Goal: Task Accomplishment & Management: Complete application form

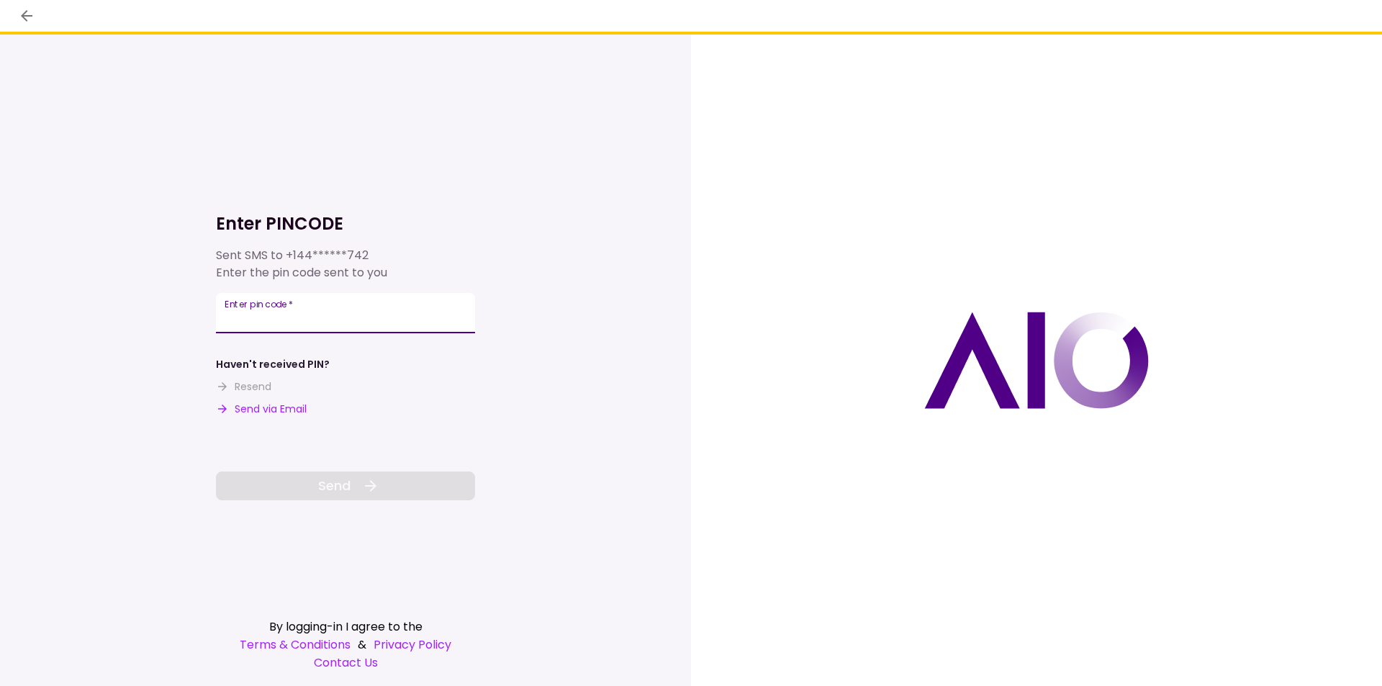
click at [368, 322] on input "Enter pin code   *" at bounding box center [345, 313] width 259 height 40
type input "******"
click at [351, 489] on button "Send" at bounding box center [345, 486] width 259 height 29
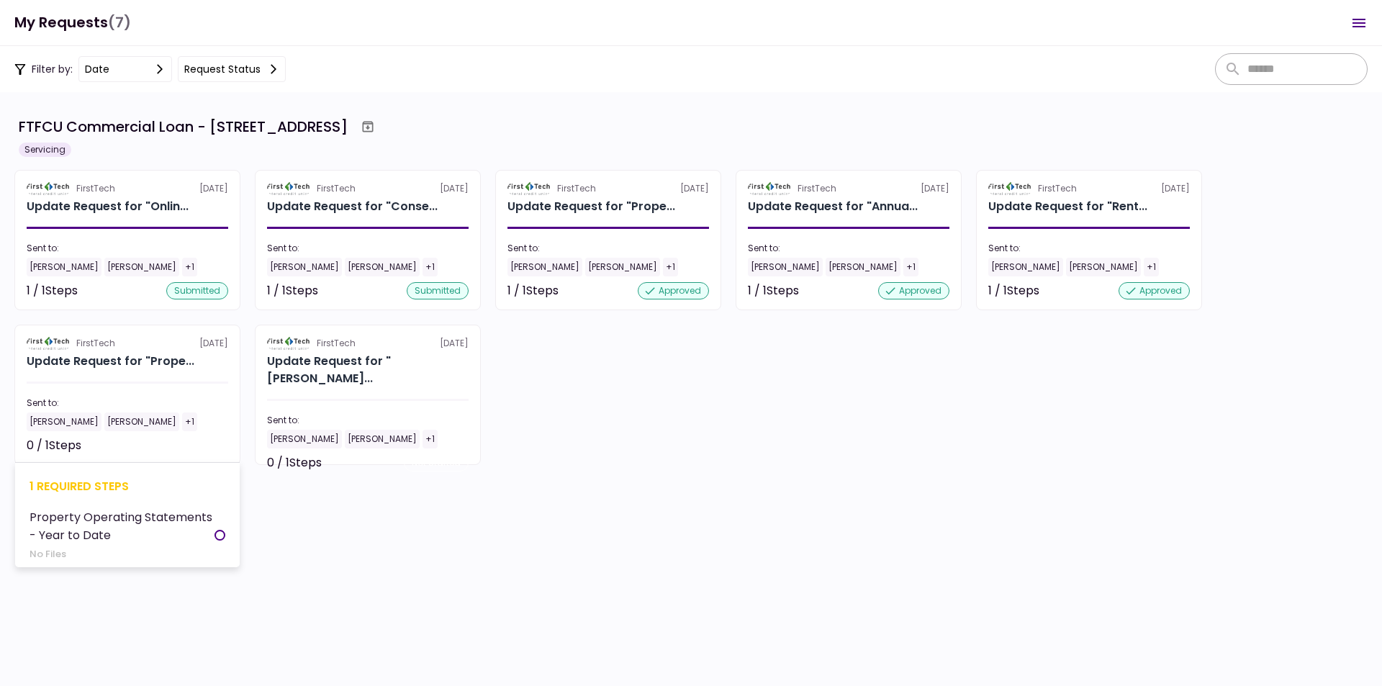
click at [130, 382] on div at bounding box center [128, 383] width 202 height 2
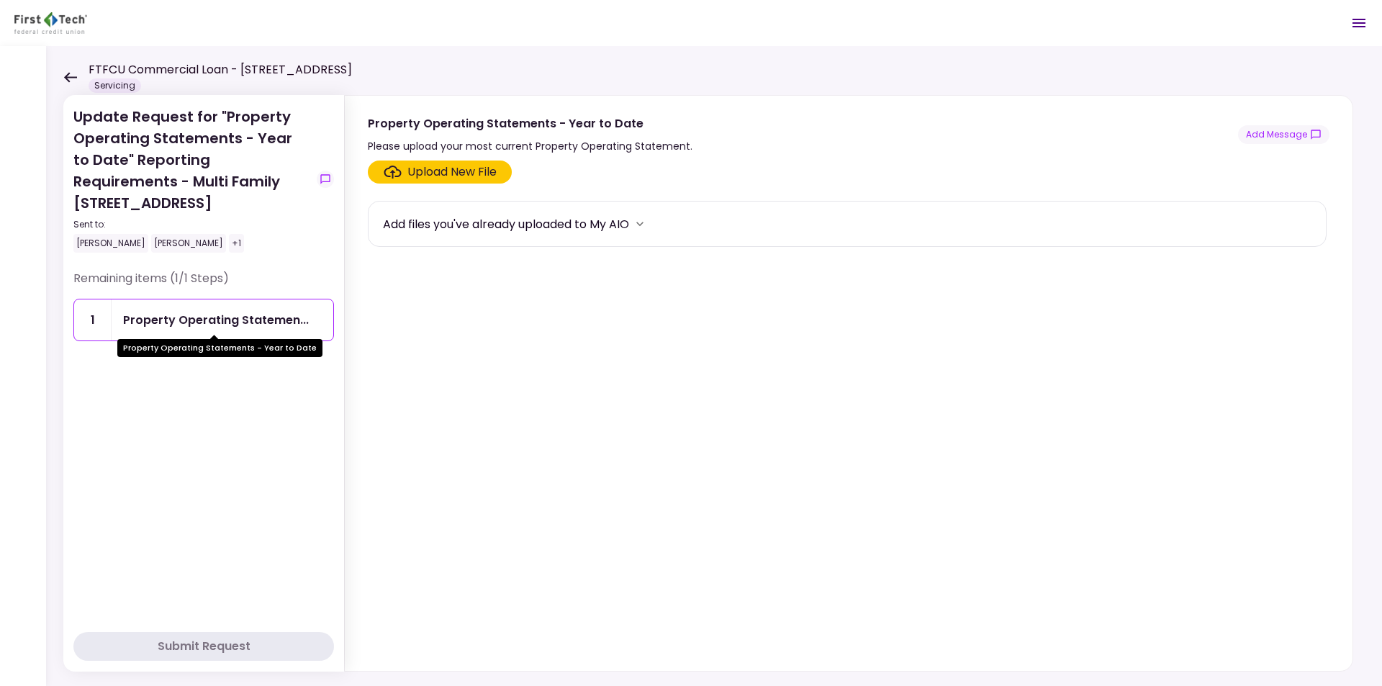
click at [182, 320] on div "Property Operating Statemen..." at bounding box center [216, 320] width 186 height 18
click at [467, 163] on div "Upload New File" at bounding box center [451, 171] width 89 height 17
click at [0, 0] on input "Upload New File" at bounding box center [0, 0] width 0 height 0
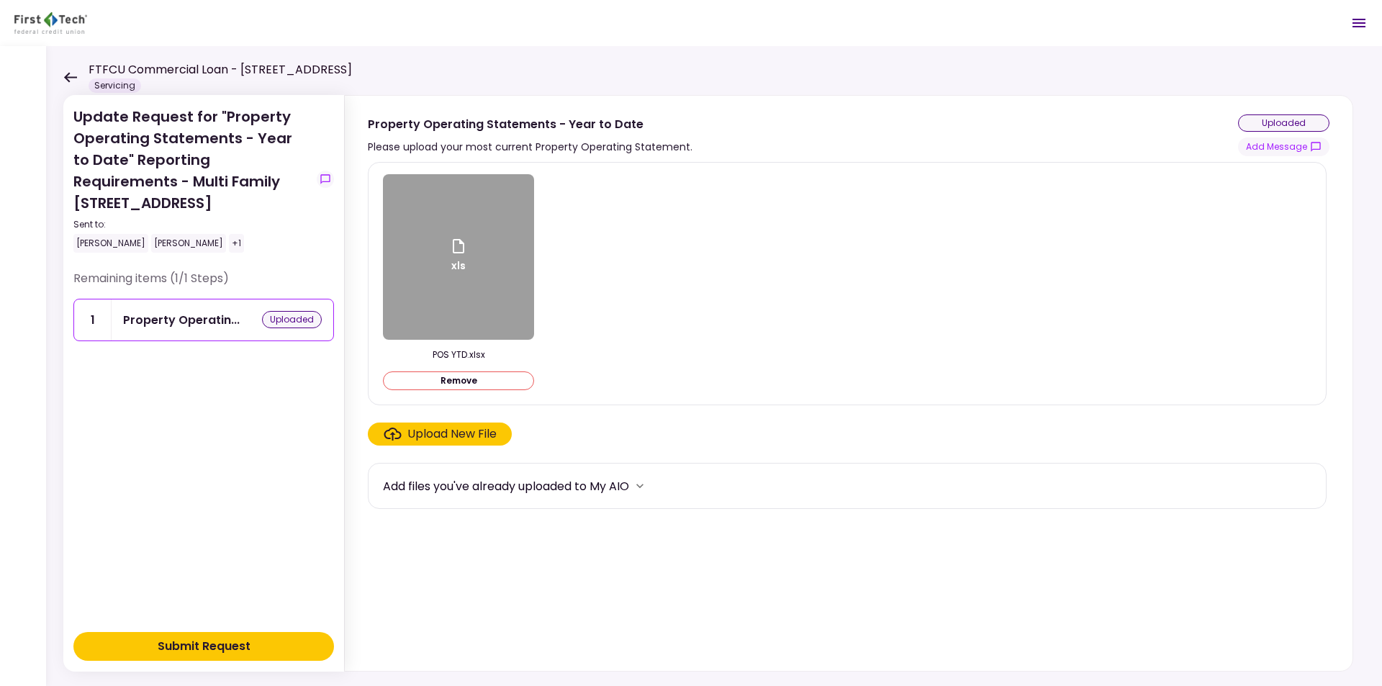
click at [230, 634] on button "Submit Request" at bounding box center [203, 646] width 261 height 29
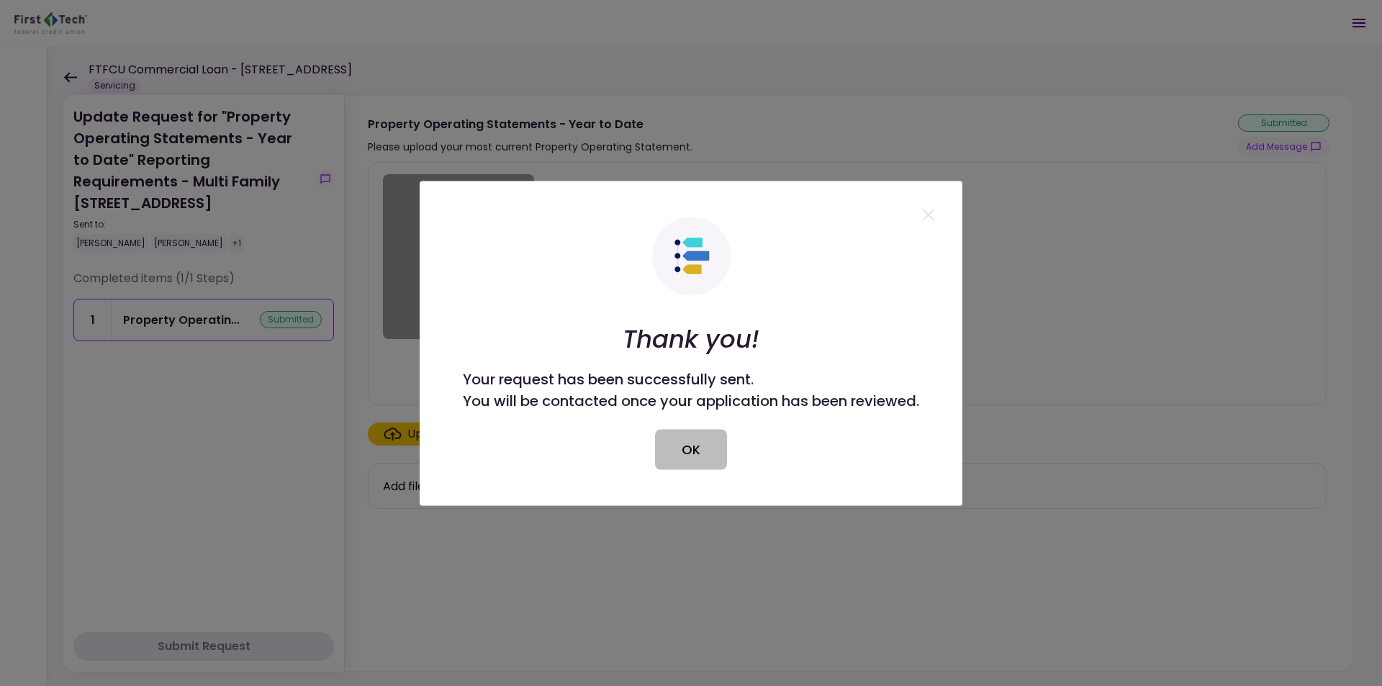
click at [694, 447] on button "OK" at bounding box center [691, 449] width 72 height 40
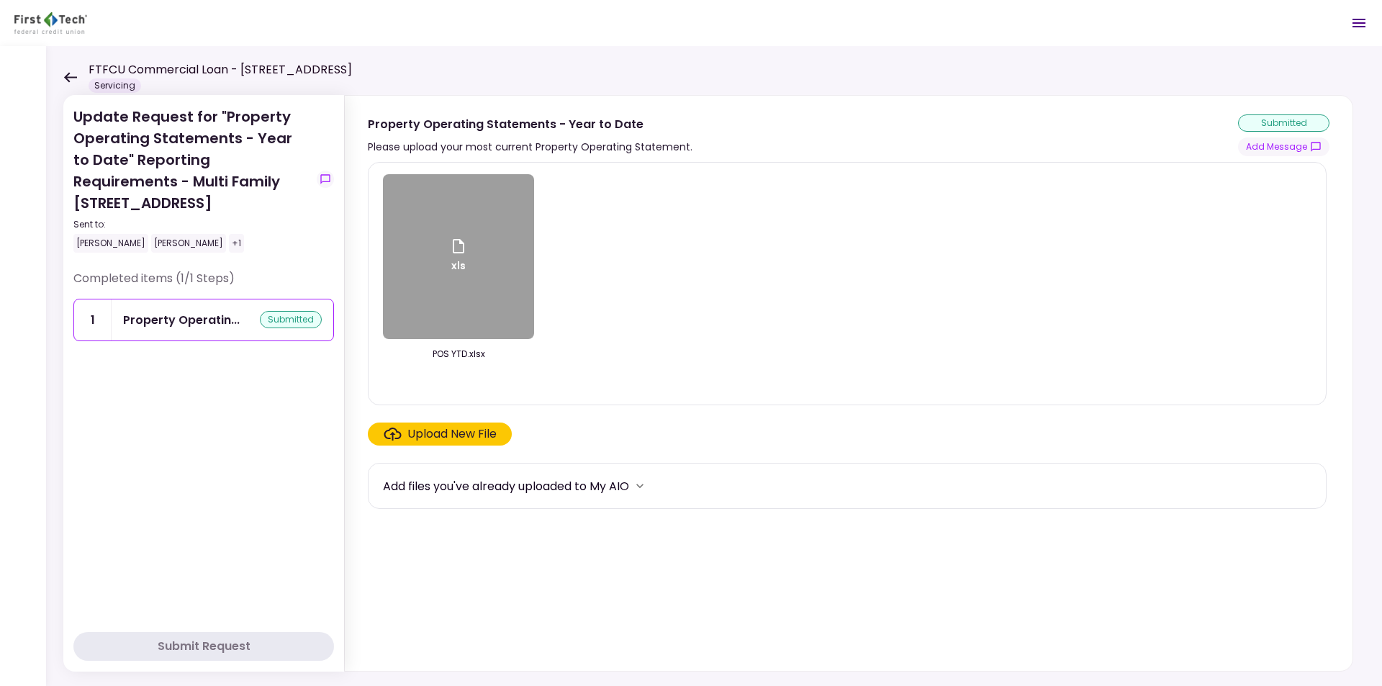
click at [77, 78] on div "FTFCU Commercial Loan - [STREET_ADDRESS] Servicing" at bounding box center [207, 77] width 289 height 32
click at [68, 76] on icon at bounding box center [70, 77] width 13 height 10
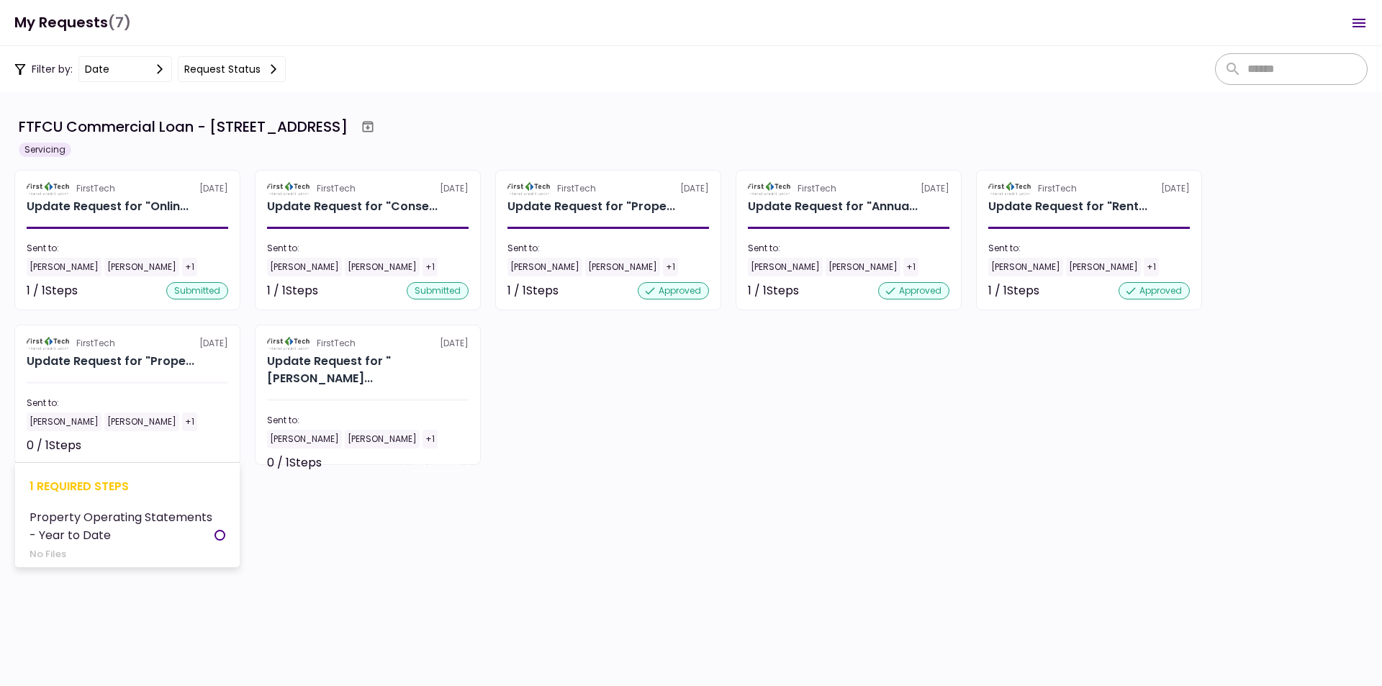
click at [146, 371] on section "FirstTech [DATE] Update Request for "Prope... Sent to: [PERSON_NAME] [GEOGRAPHI…" at bounding box center [127, 395] width 226 height 140
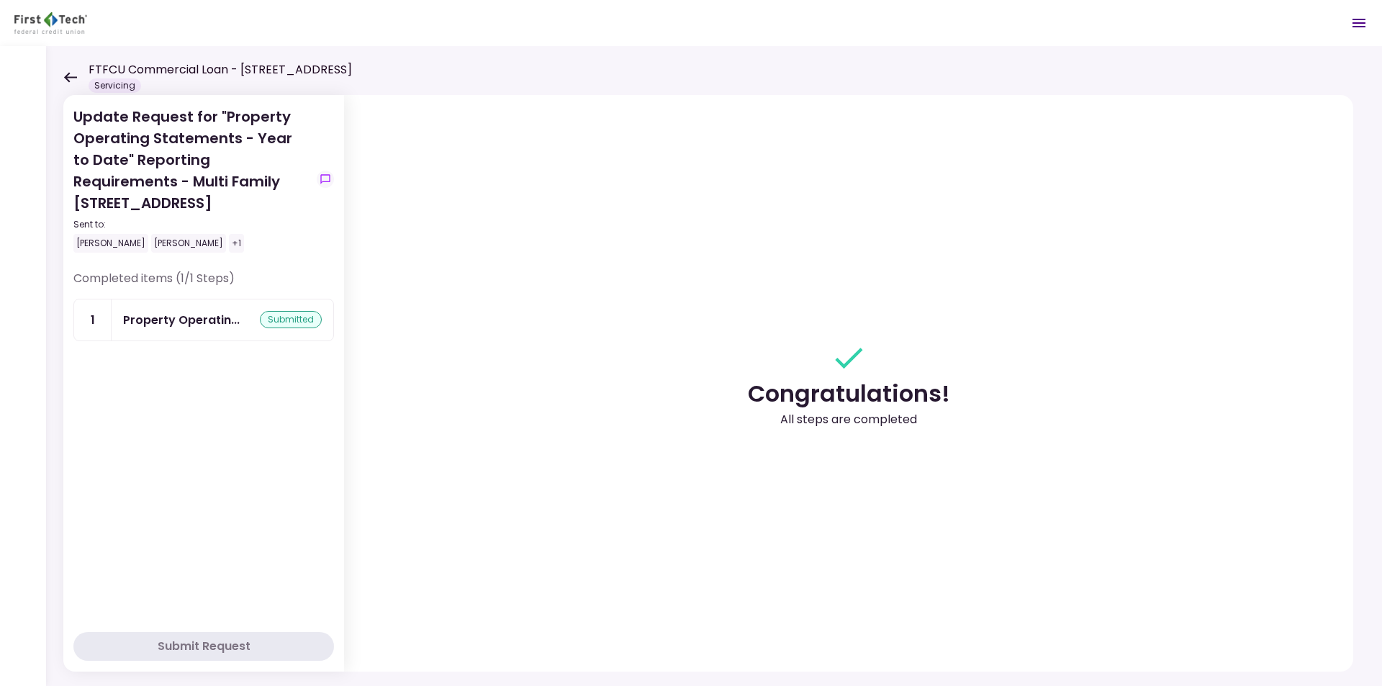
click at [63, 78] on div "Update Request for "Property Operating Statements - Year to Date" Reporting Req…" at bounding box center [714, 366] width 1336 height 640
click at [599, 526] on section "Congratulations! All steps are completed" at bounding box center [848, 383] width 1009 height 577
click at [66, 71] on div "FTFCU Commercial Loan - [STREET_ADDRESS] Servicing" at bounding box center [207, 77] width 289 height 32
click at [66, 73] on icon at bounding box center [70, 77] width 14 height 11
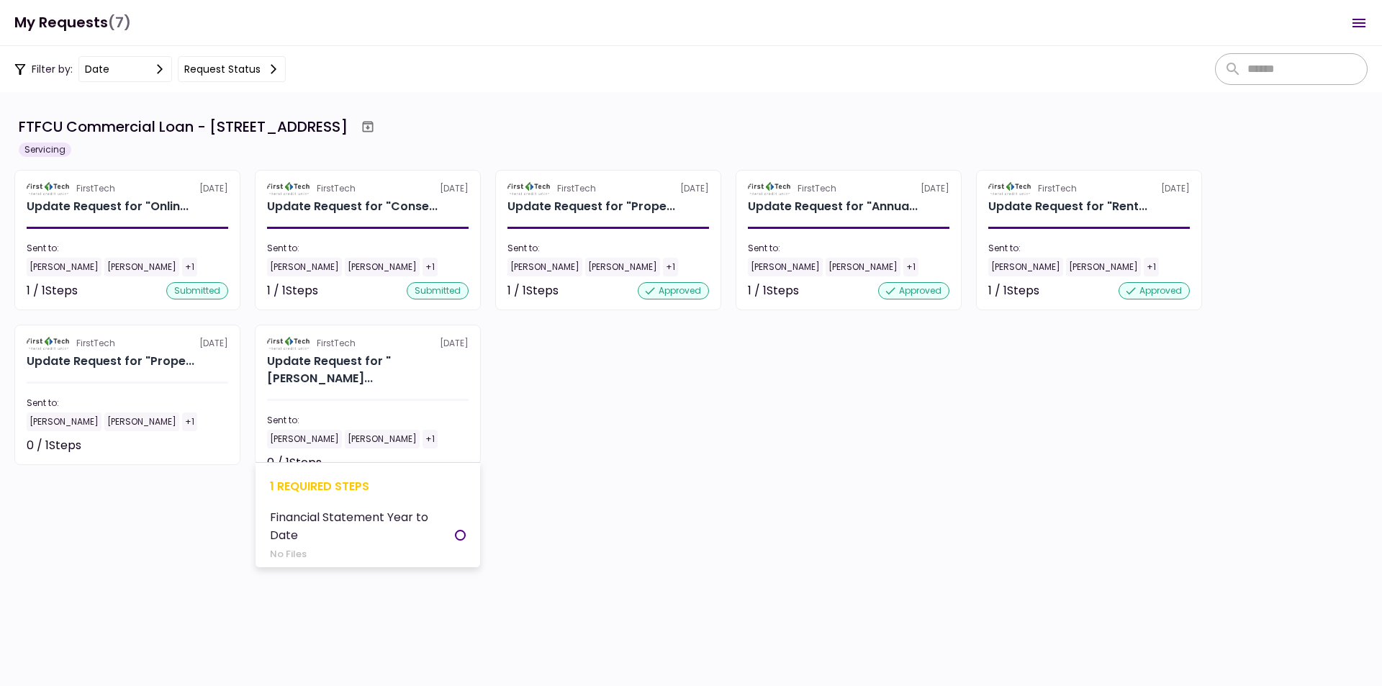
click at [372, 454] on div "0 / 1 Steps Not started" at bounding box center [368, 462] width 202 height 17
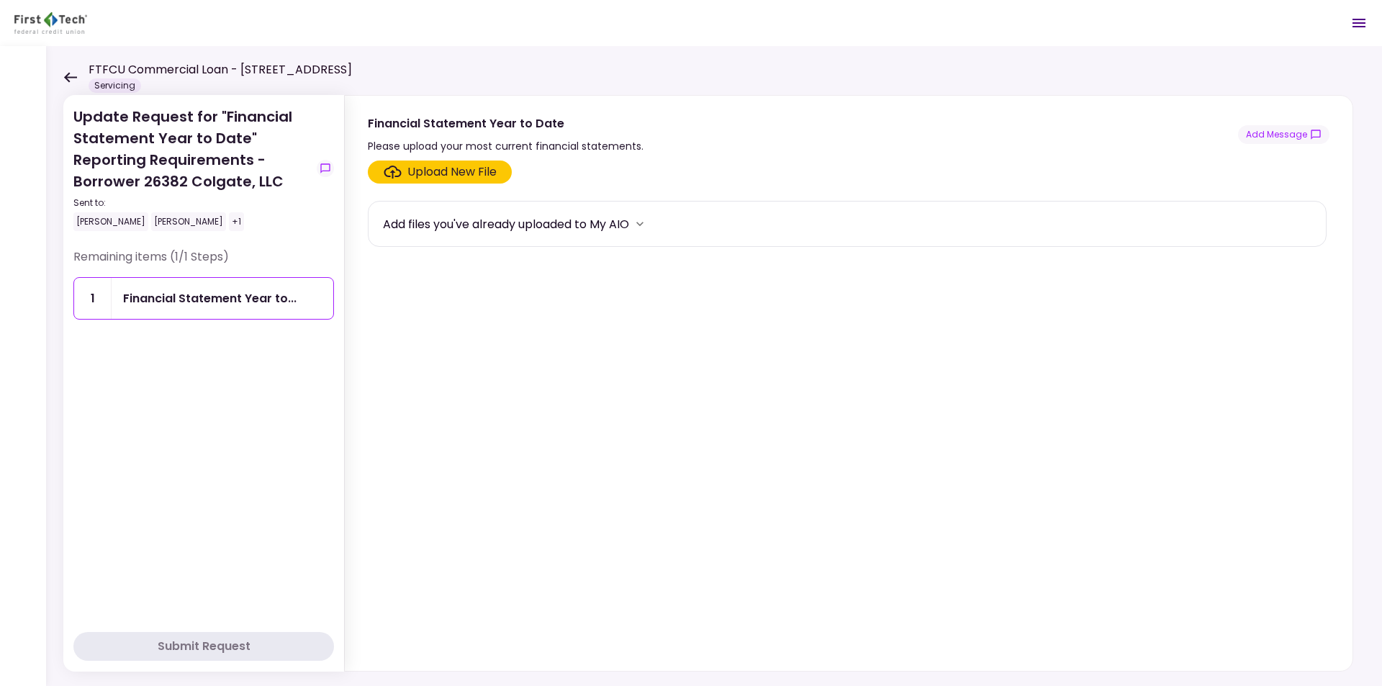
click at [423, 166] on div "Upload New File" at bounding box center [451, 171] width 89 height 17
click at [0, 0] on input "Upload New File" at bounding box center [0, 0] width 0 height 0
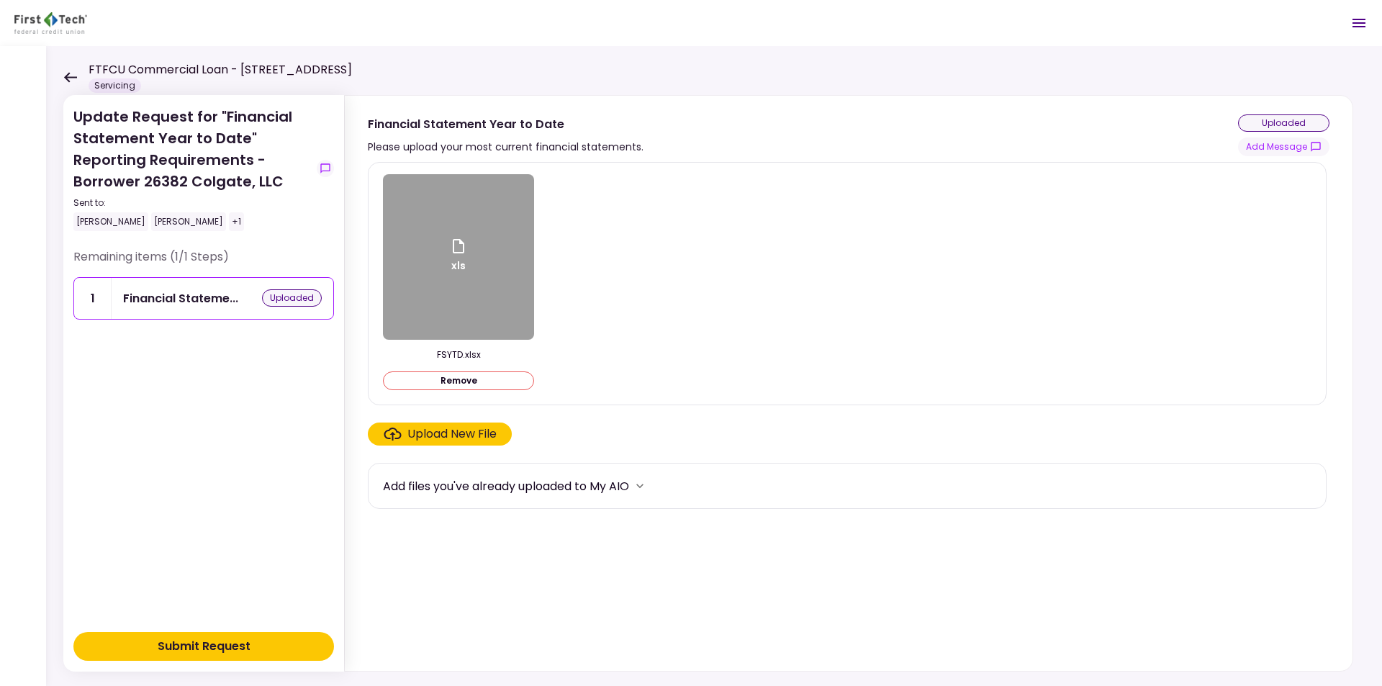
click at [205, 647] on div "Submit Request" at bounding box center [204, 646] width 93 height 17
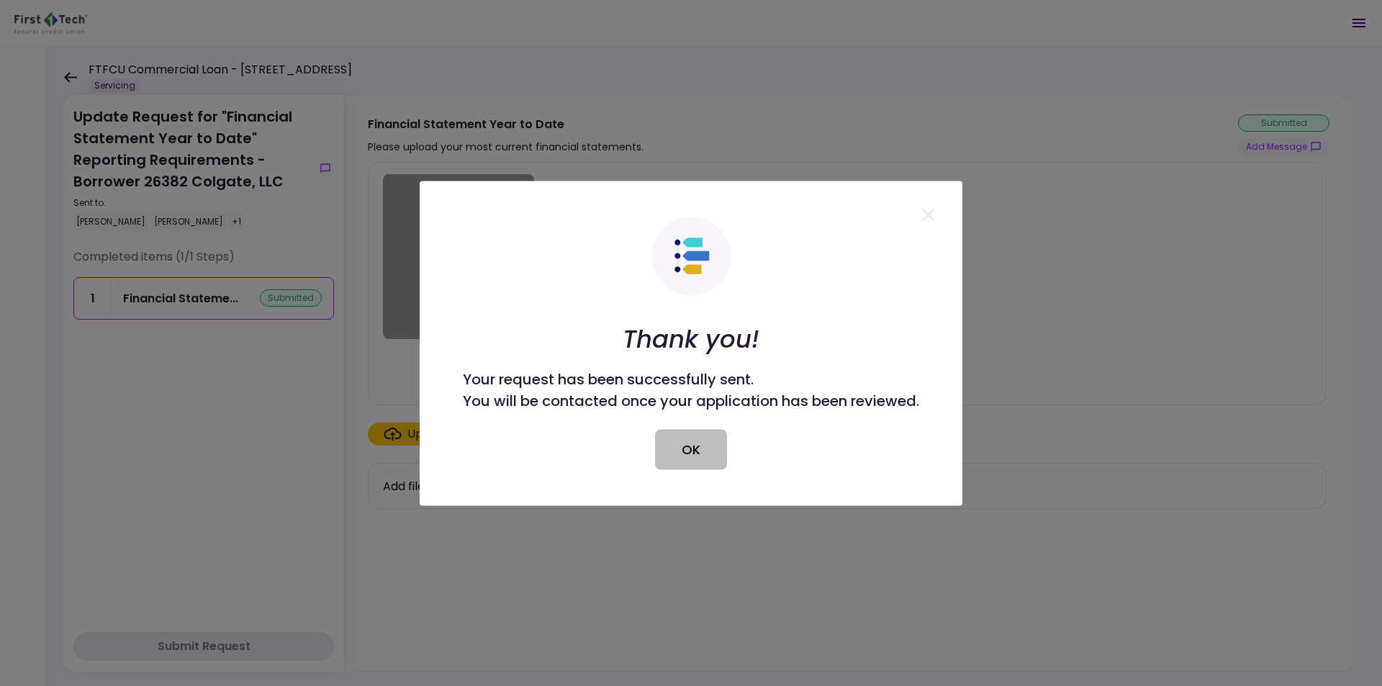
click at [690, 454] on button "OK" at bounding box center [691, 449] width 72 height 40
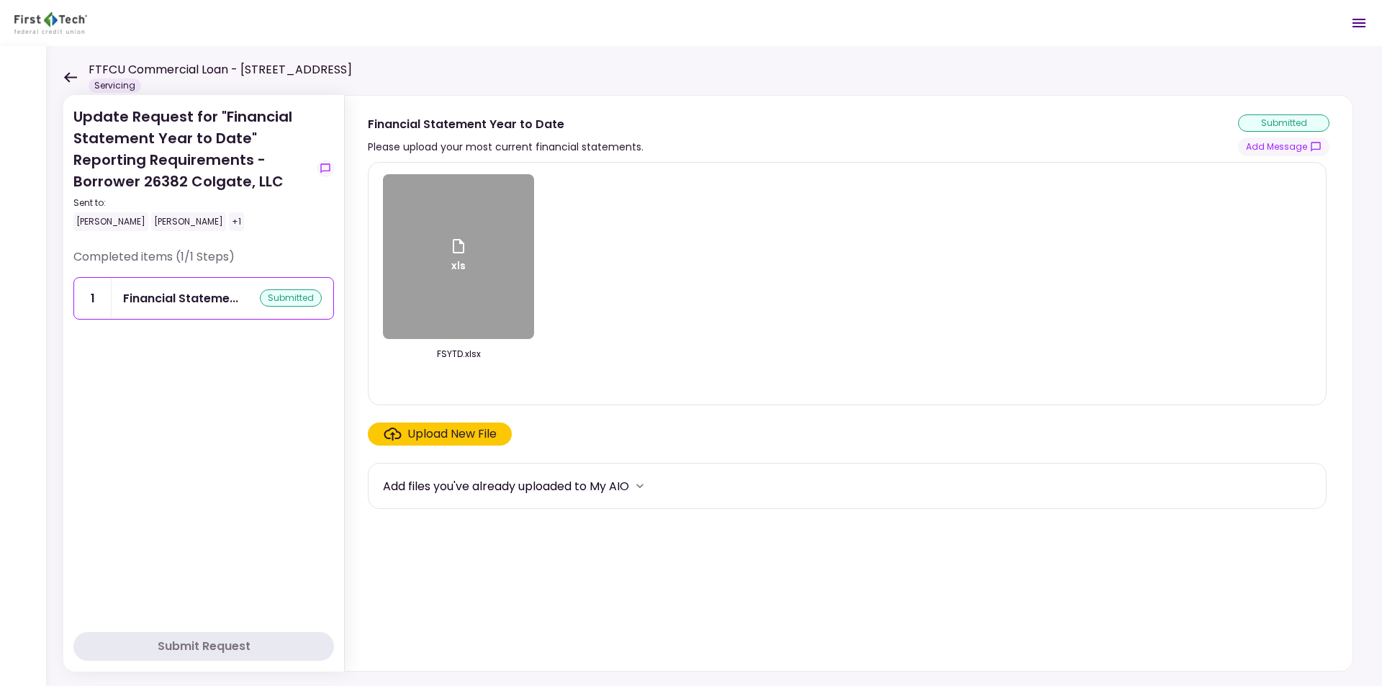
click at [68, 73] on icon at bounding box center [70, 77] width 13 height 10
